Goal: Information Seeking & Learning: Learn about a topic

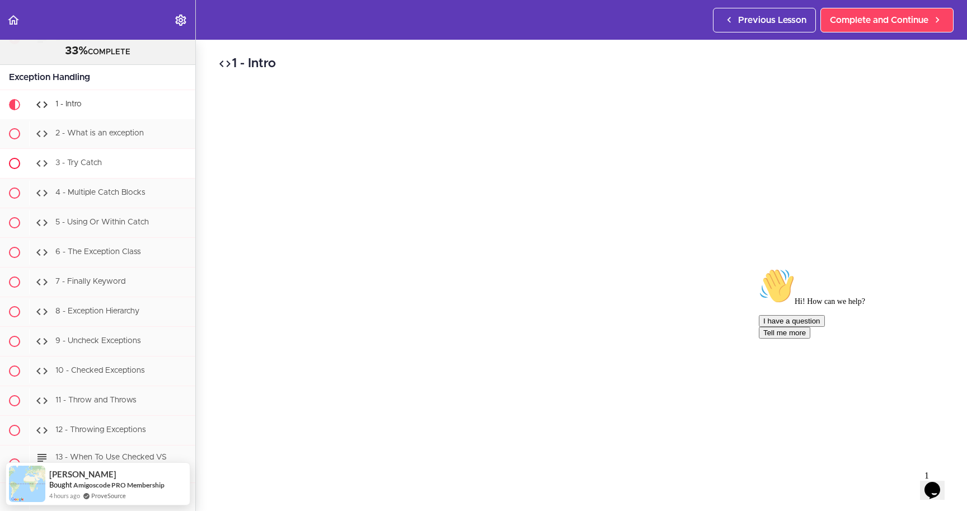
scroll to position [4366, 0]
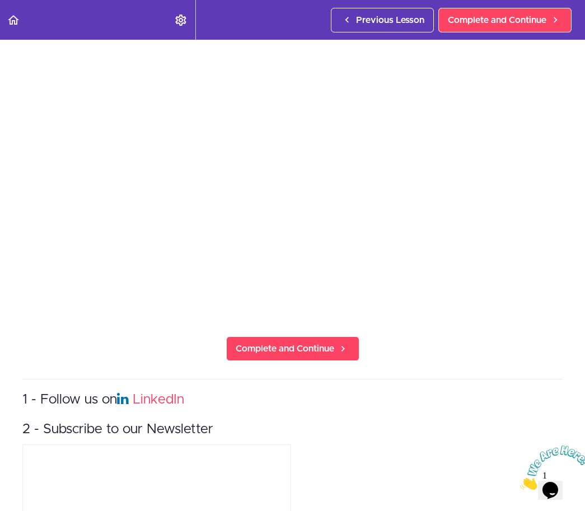
scroll to position [81, 0]
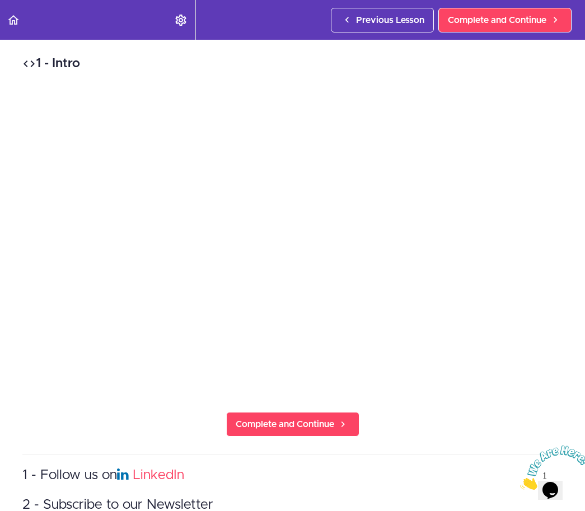
click at [520, 482] on icon "Close" at bounding box center [520, 487] width 0 height 10
click at [499, 431] on div "1 - Intro Complete and Continue 1 - Follow us on LinkedIn 2 - Subscribe to our …" at bounding box center [292, 275] width 585 height 471
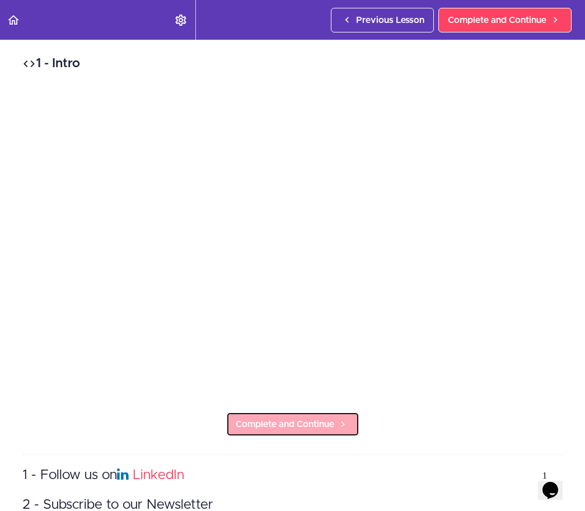
click at [260, 418] on span "Complete and Continue" at bounding box center [285, 424] width 99 height 13
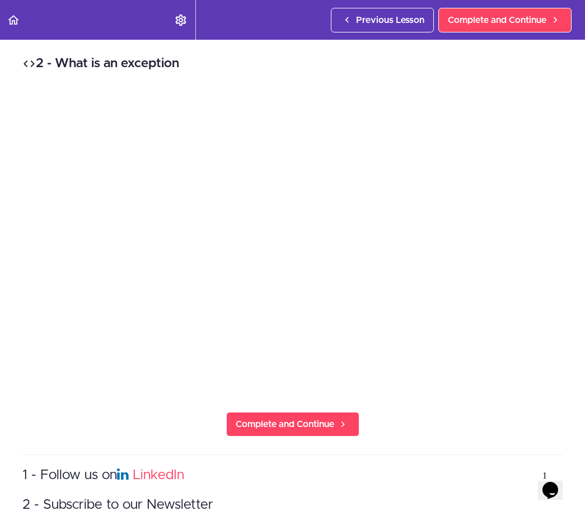
click at [411, 417] on div "2 - What is an exception Complete and Continue 1 - Follow us on LinkedIn 2 - Su…" at bounding box center [292, 275] width 585 height 471
click at [333, 426] on span "Complete and Continue" at bounding box center [285, 424] width 99 height 13
click at [109, 440] on div "3 - Try Catch Complete and Continue 1 - Follow us on LinkedIn 2 - Subscribe to …" at bounding box center [292, 275] width 585 height 471
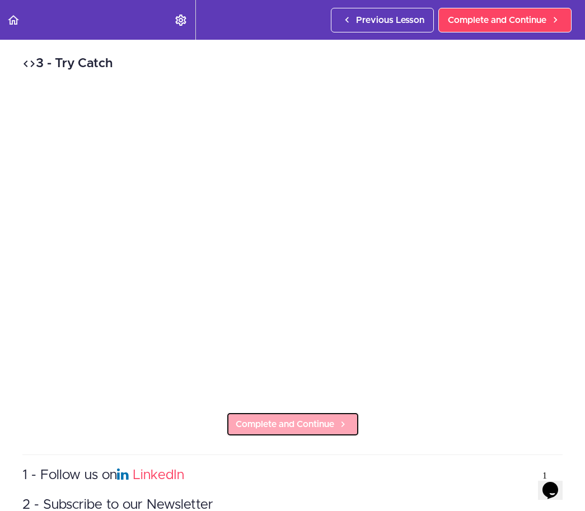
click at [310, 426] on span "Complete and Continue" at bounding box center [285, 424] width 99 height 13
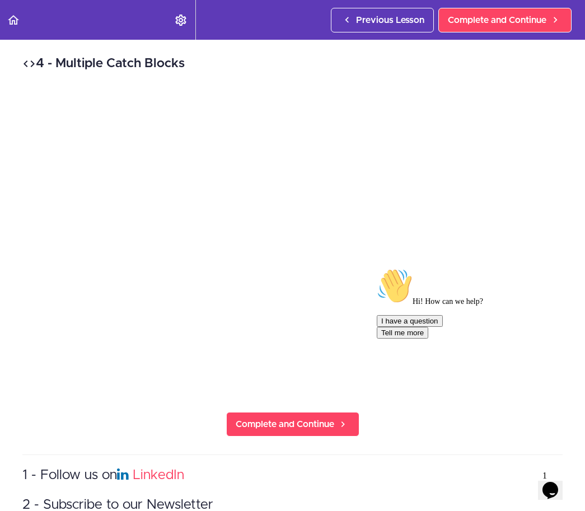
click at [377, 268] on icon "Chat attention grabber" at bounding box center [377, 268] width 0 height 0
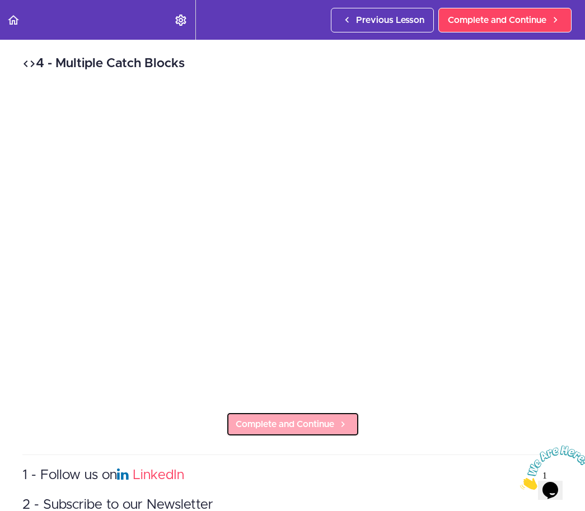
click at [264, 432] on link "Complete and Continue" at bounding box center [292, 424] width 133 height 25
click at [247, 422] on span "Complete and Continue" at bounding box center [285, 424] width 99 height 13
